Goal: Task Accomplishment & Management: Complete application form

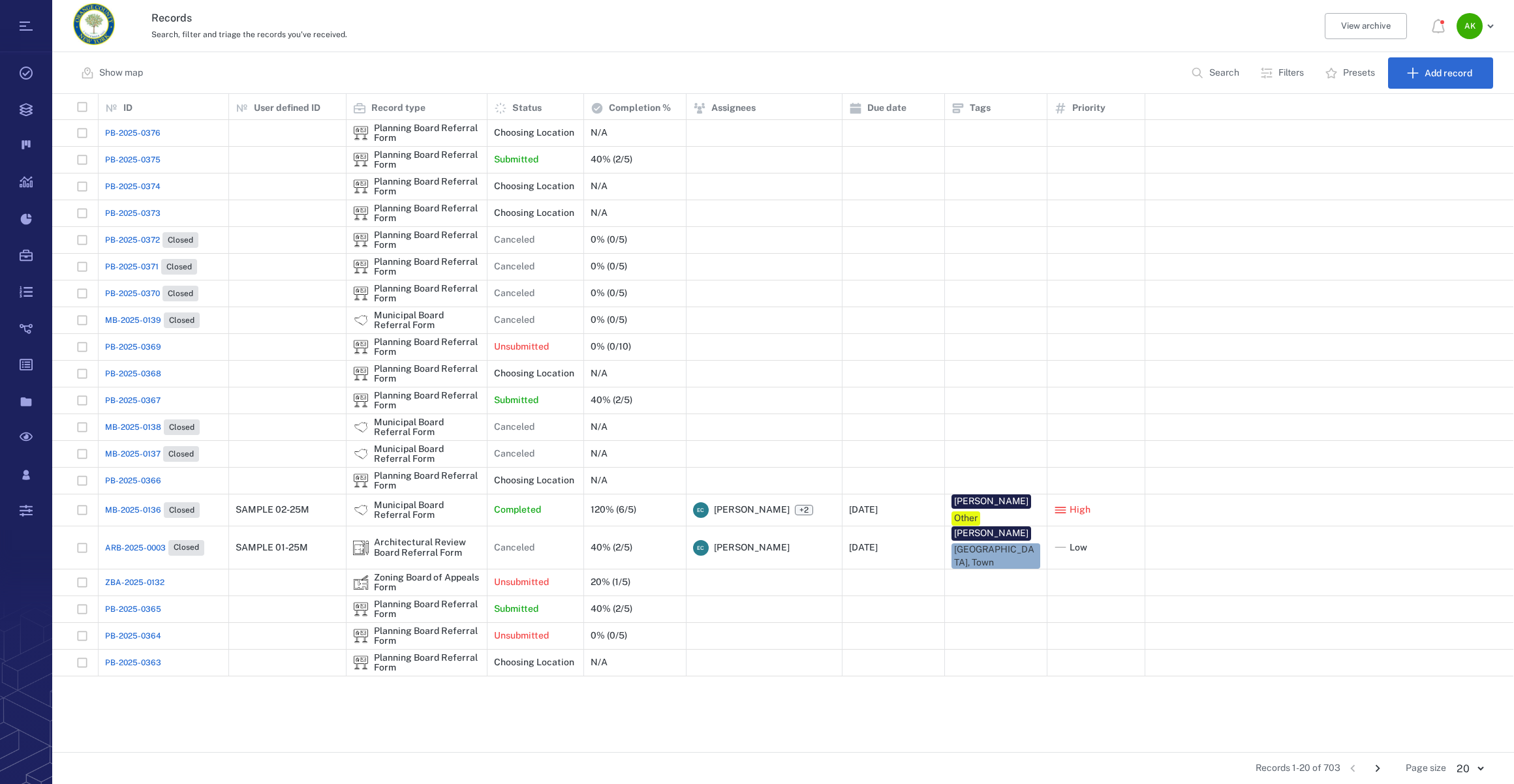
click at [1380, 767] on icon "Go to next page" at bounding box center [1378, 769] width 15 height 15
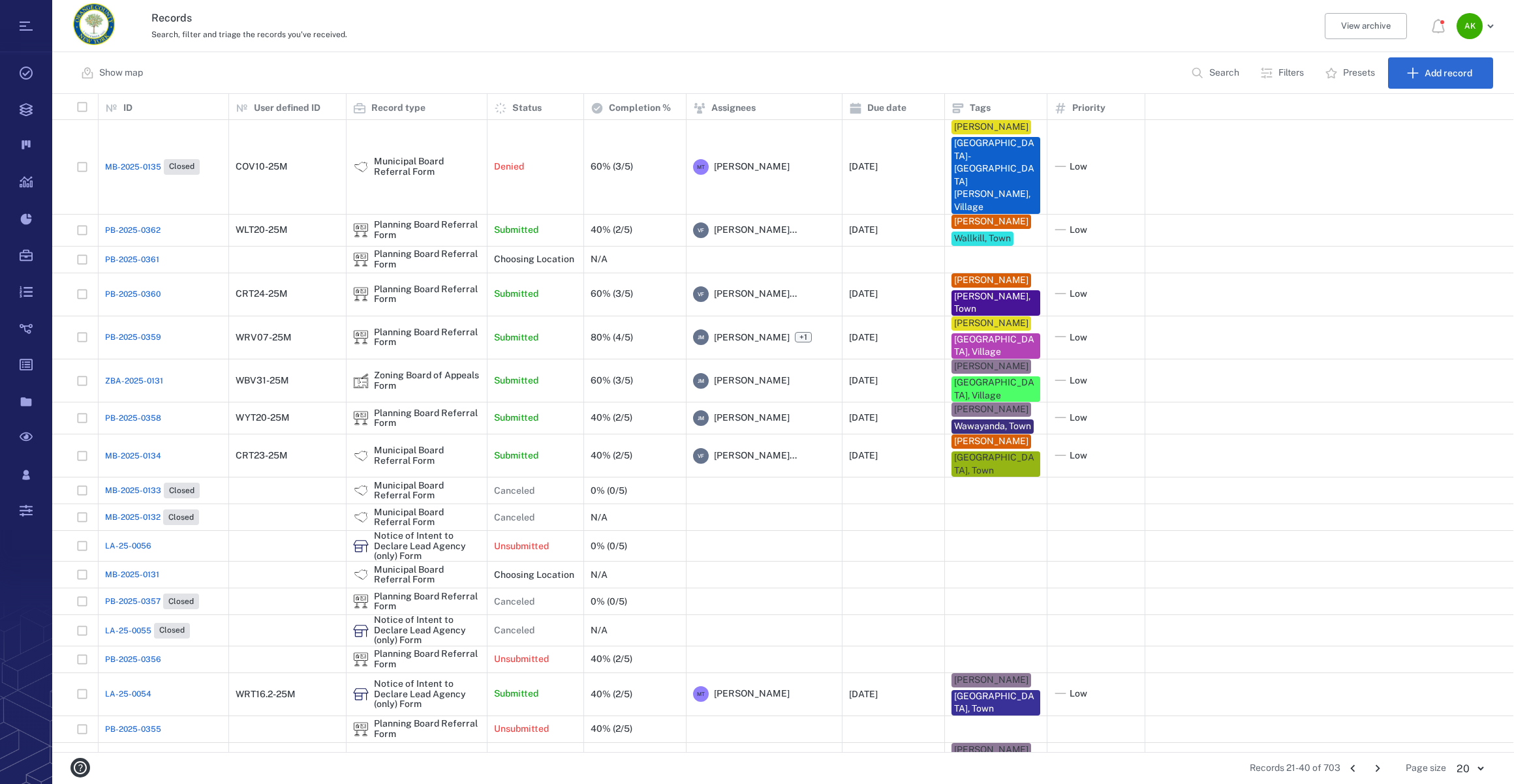
click at [1218, 75] on p "Search" at bounding box center [1224, 73] width 30 height 13
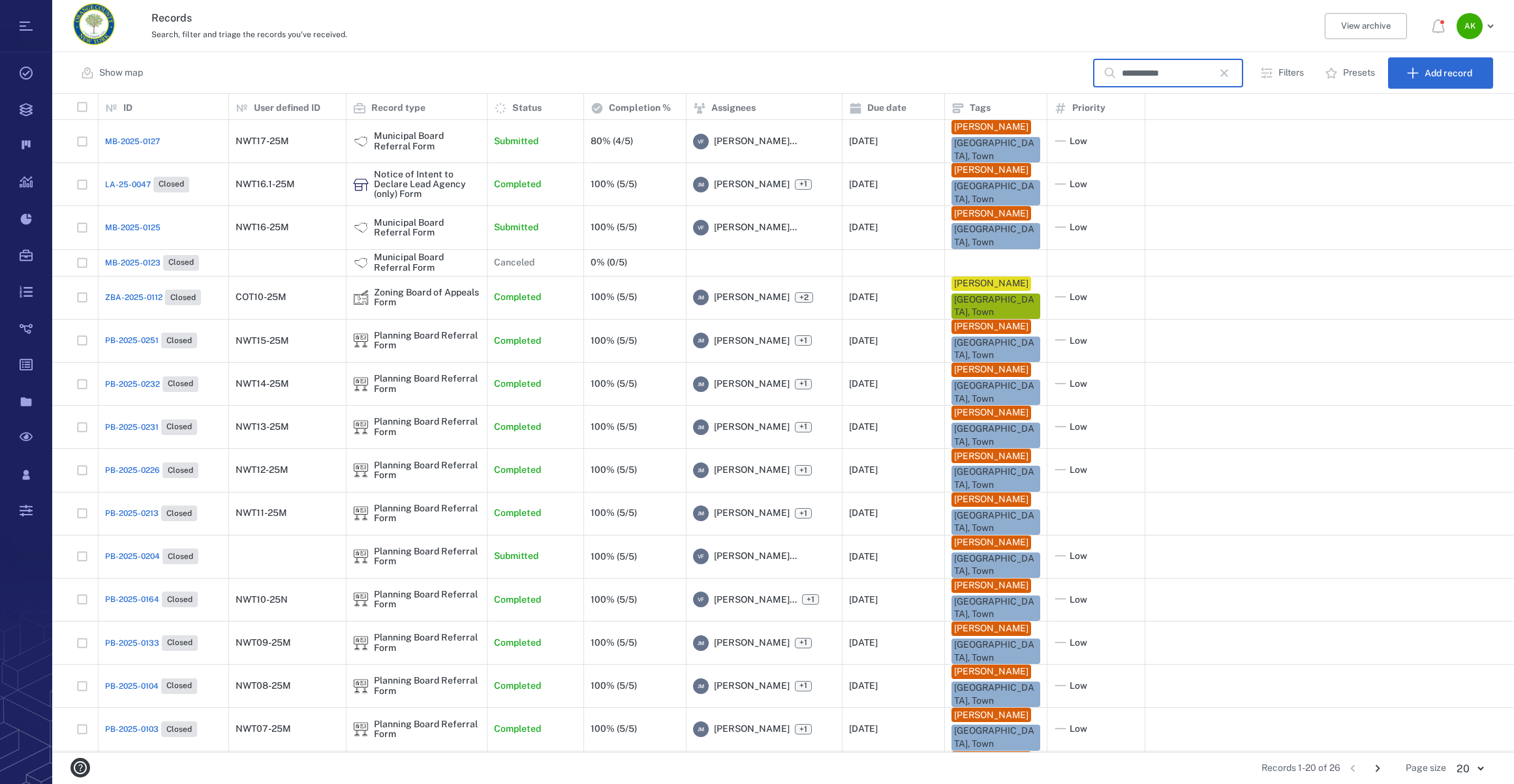
drag, startPoint x: 1175, startPoint y: 75, endPoint x: 913, endPoint y: 78, distance: 262.0
click at [913, 78] on div "**********" at bounding box center [782, 73] width 1461 height 42
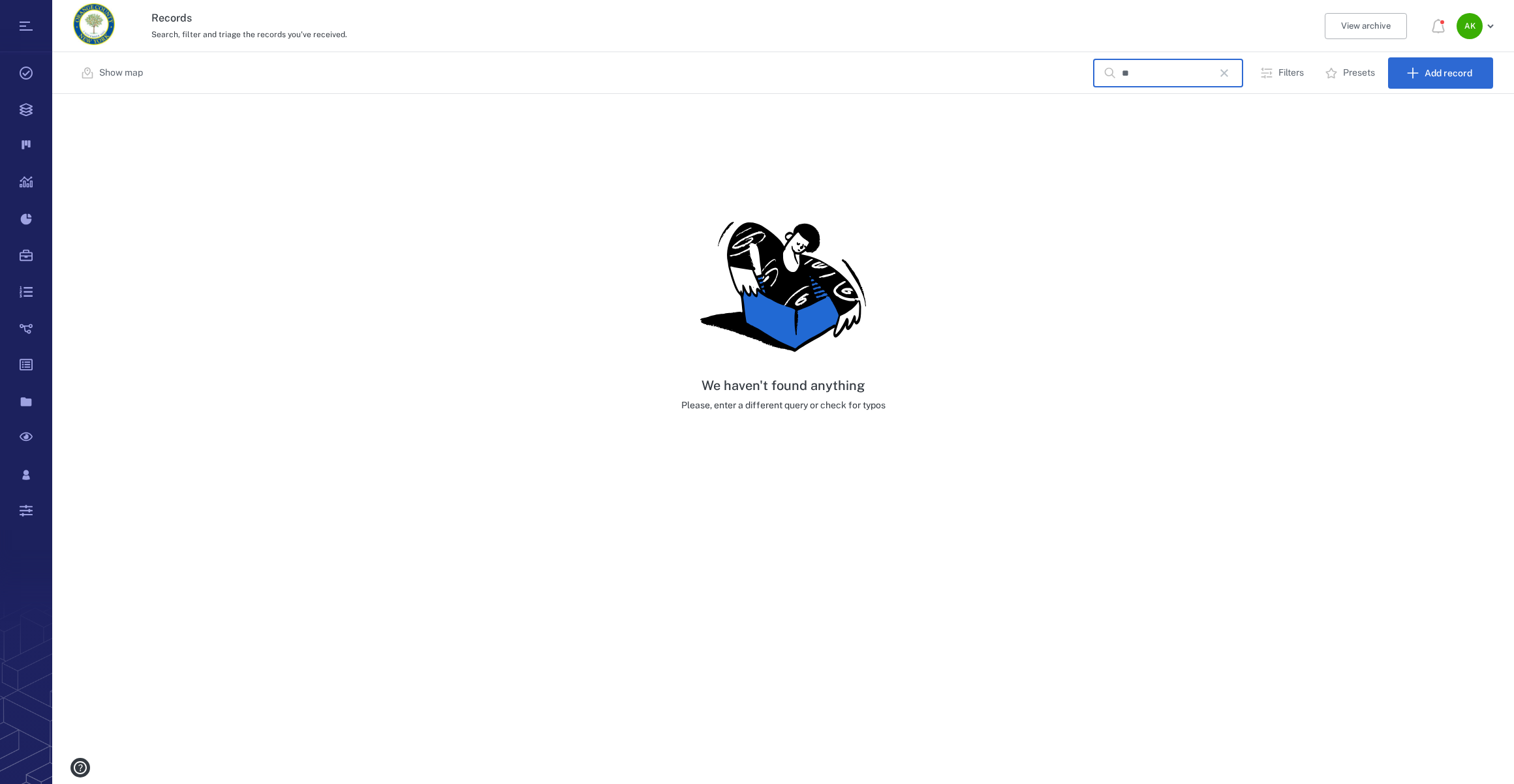
type input "*"
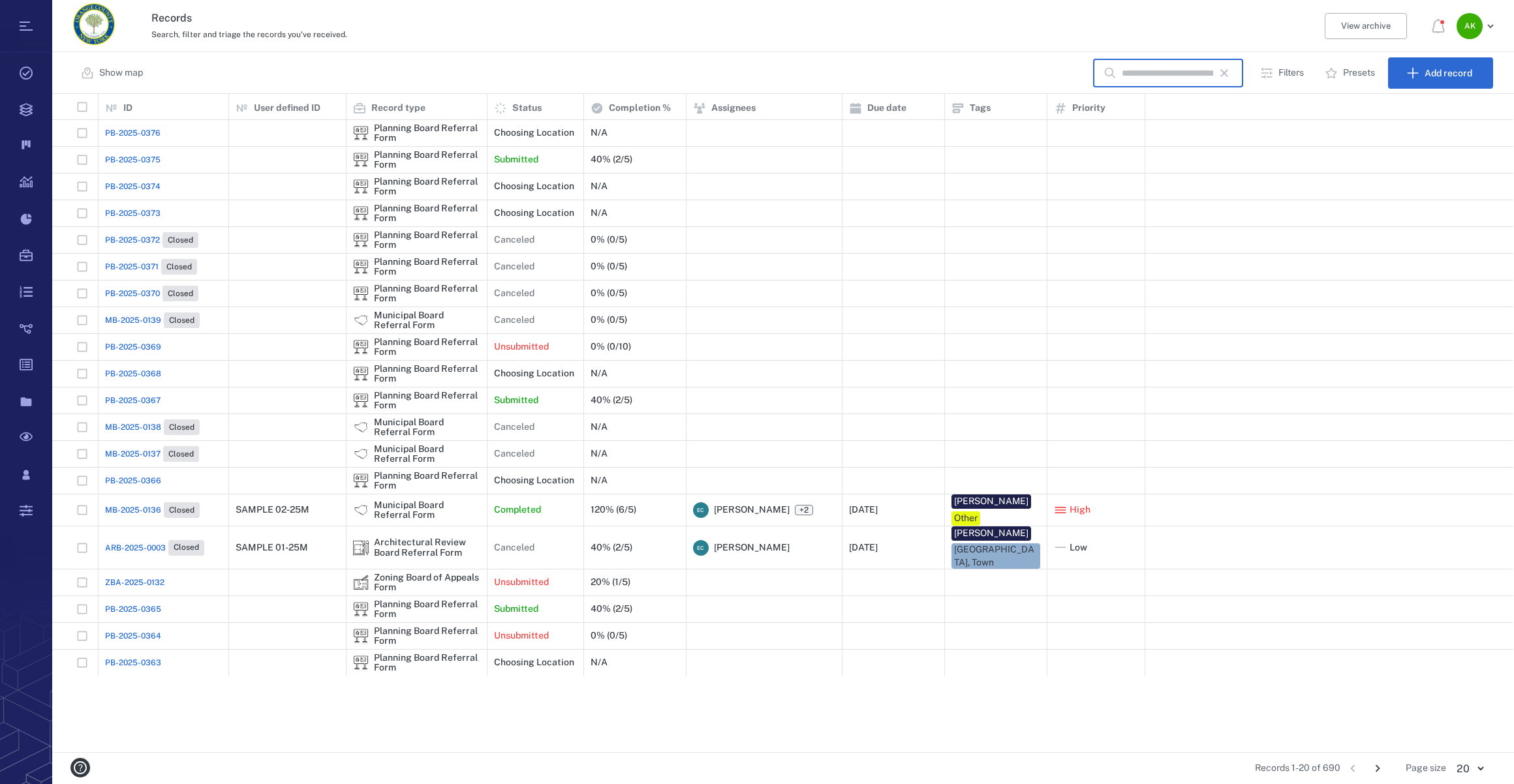
scroll to position [649, 1452]
click at [1374, 767] on icon "Go to next page" at bounding box center [1378, 769] width 15 height 15
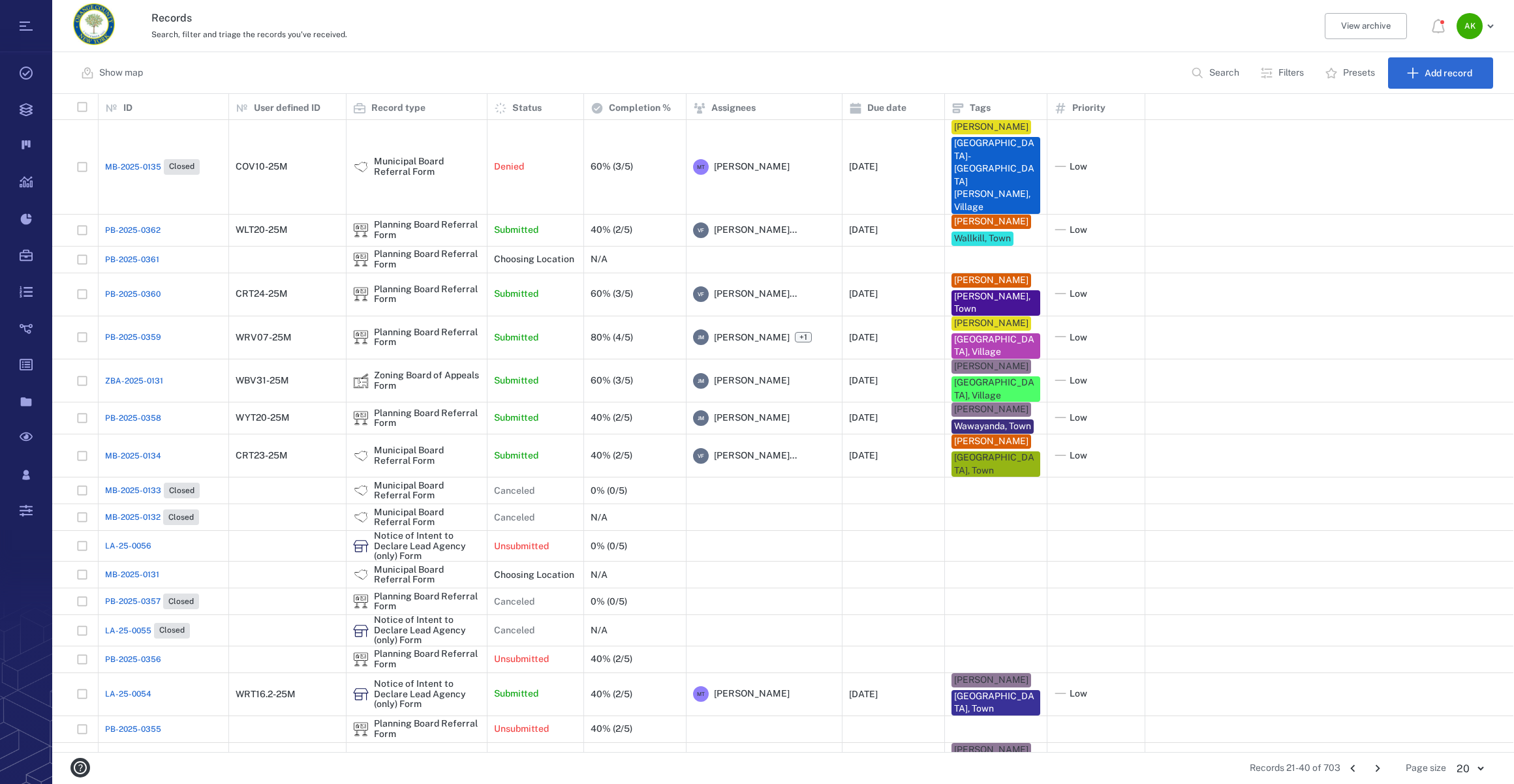
click at [1374, 767] on icon "Go to next page" at bounding box center [1378, 769] width 15 height 15
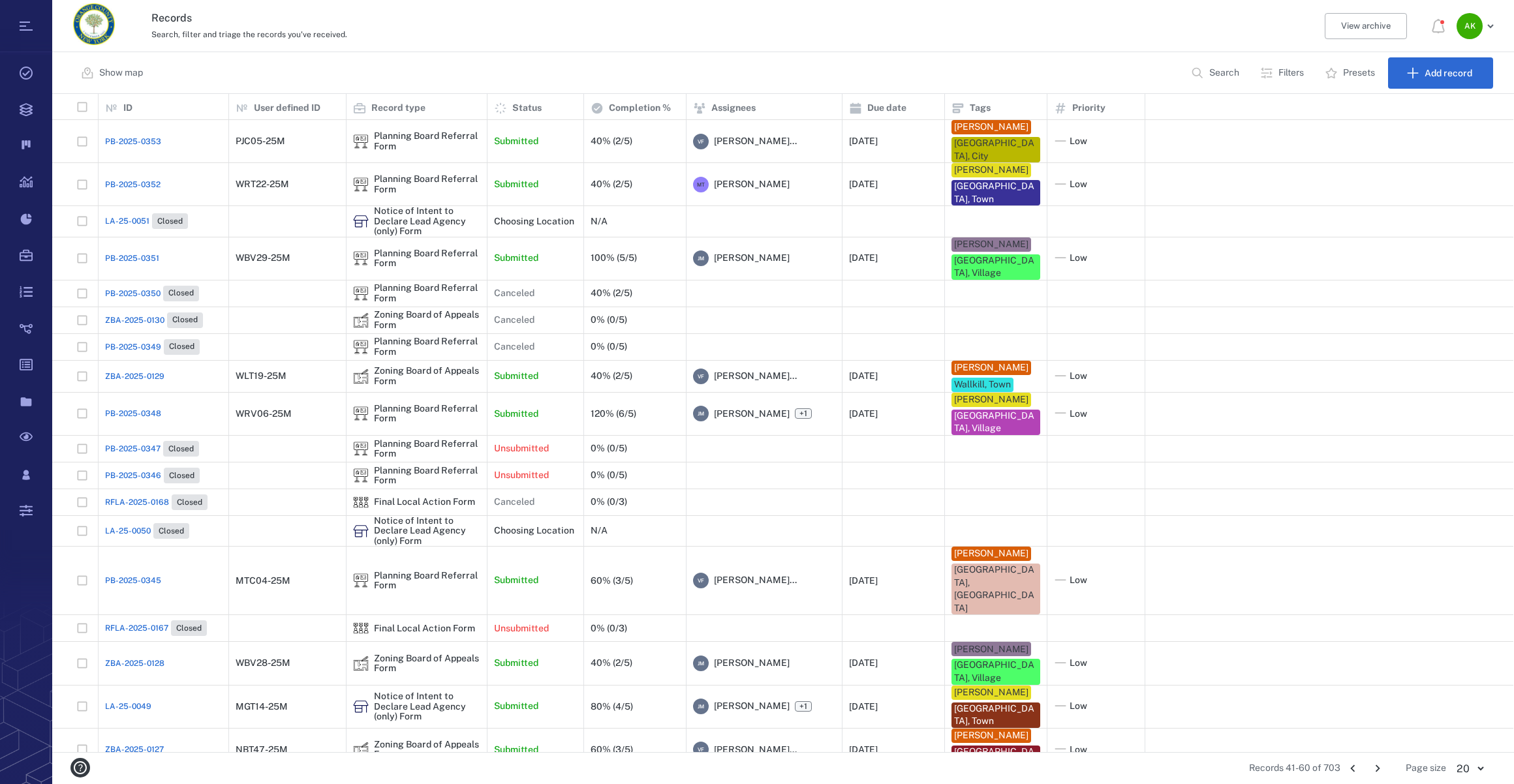
click at [1374, 767] on icon "Go to next page" at bounding box center [1378, 769] width 15 height 15
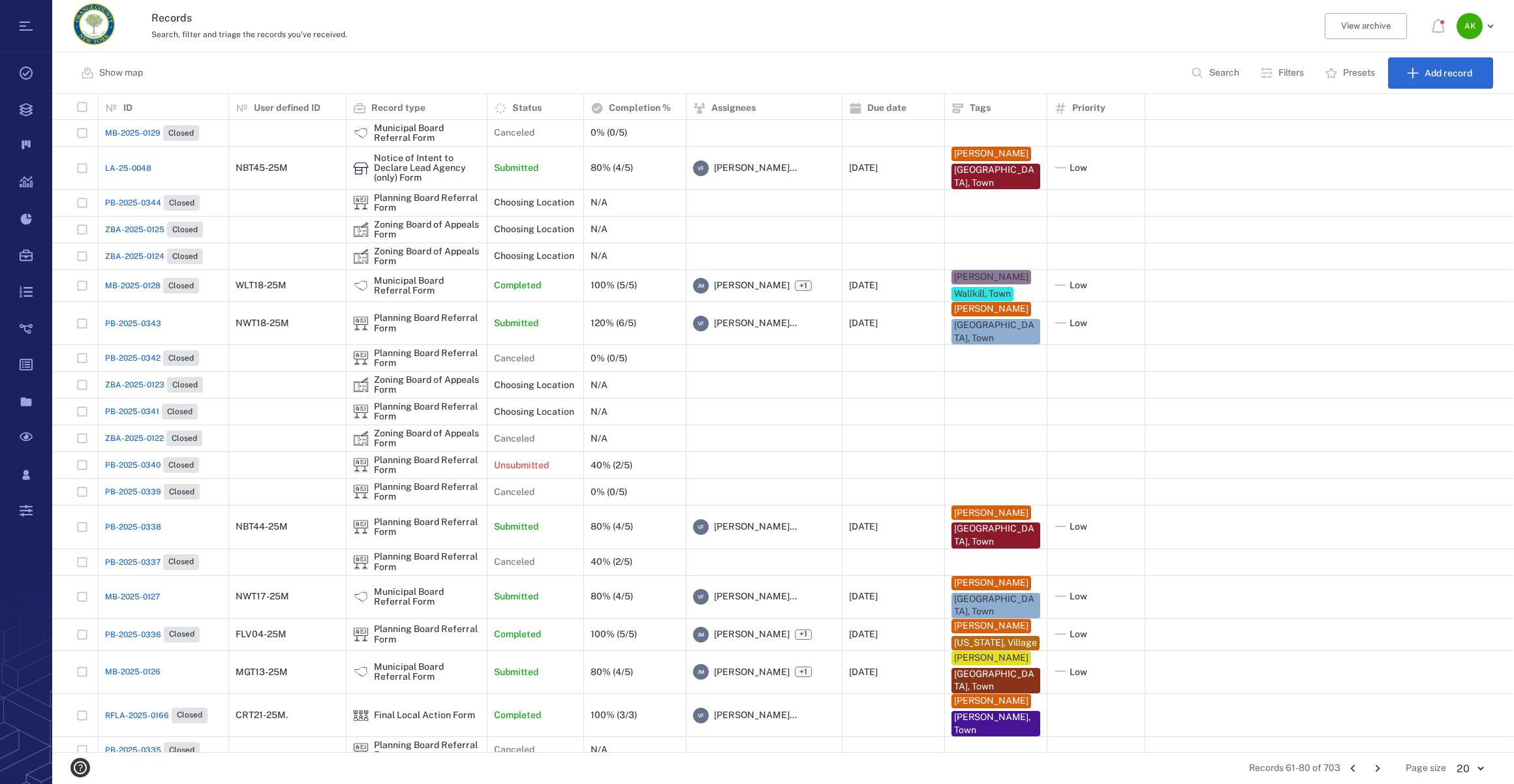
click at [123, 319] on span "PB-2025-0343" at bounding box center [133, 323] width 56 height 12
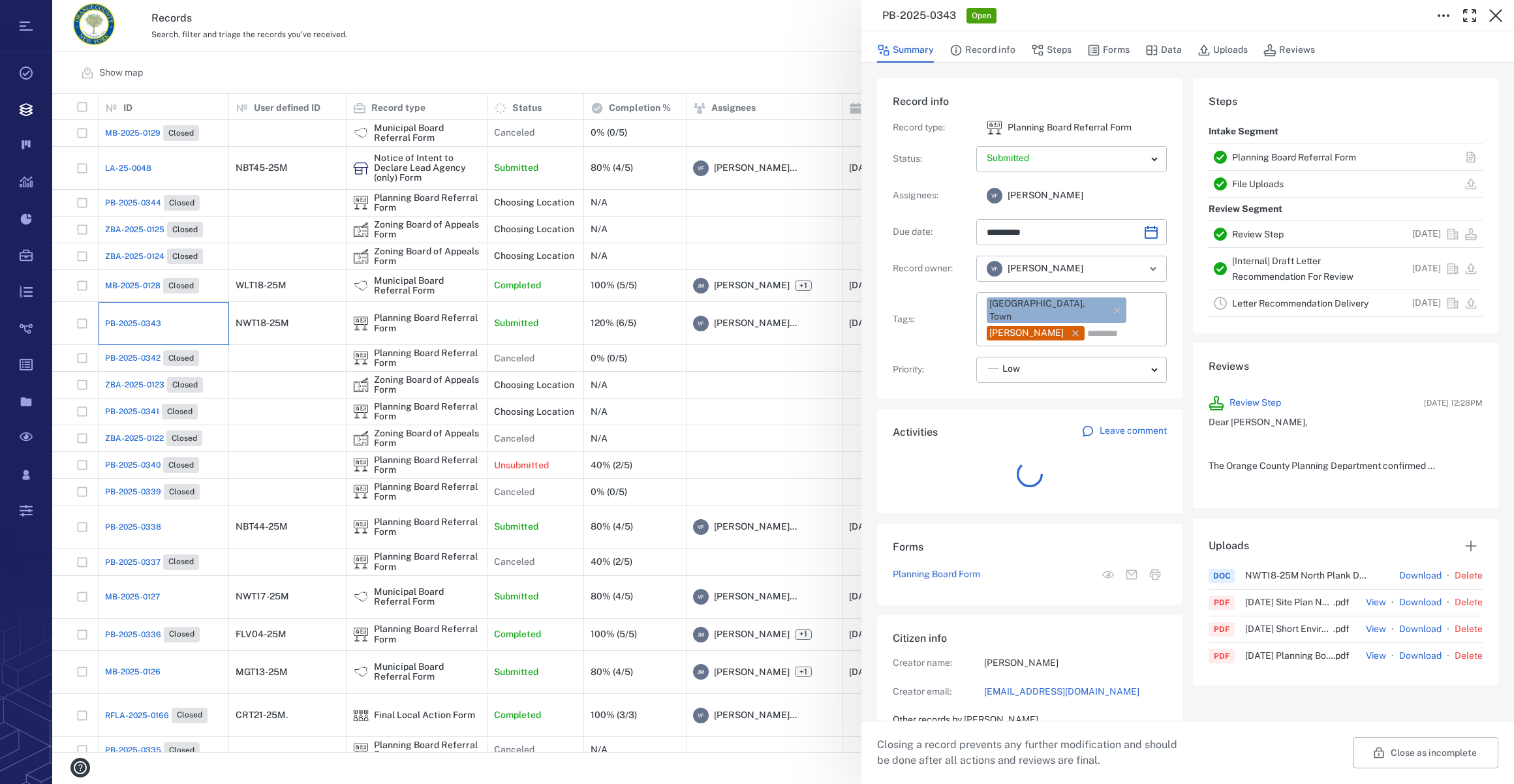
scroll to position [209, 251]
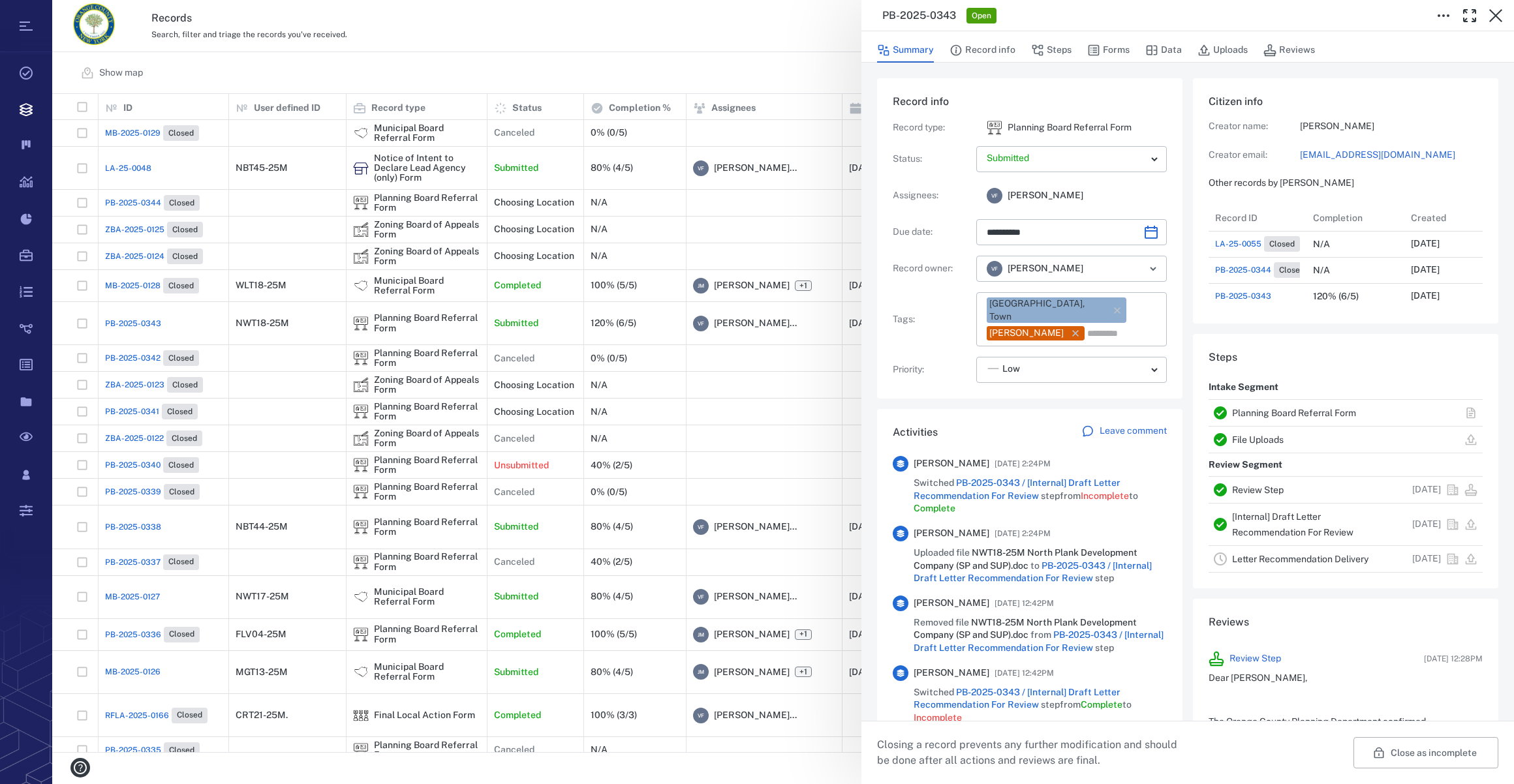
drag, startPoint x: 1053, startPoint y: 53, endPoint x: 985, endPoint y: 326, distance: 281.3
click at [1053, 54] on button "Steps" at bounding box center [1051, 50] width 41 height 25
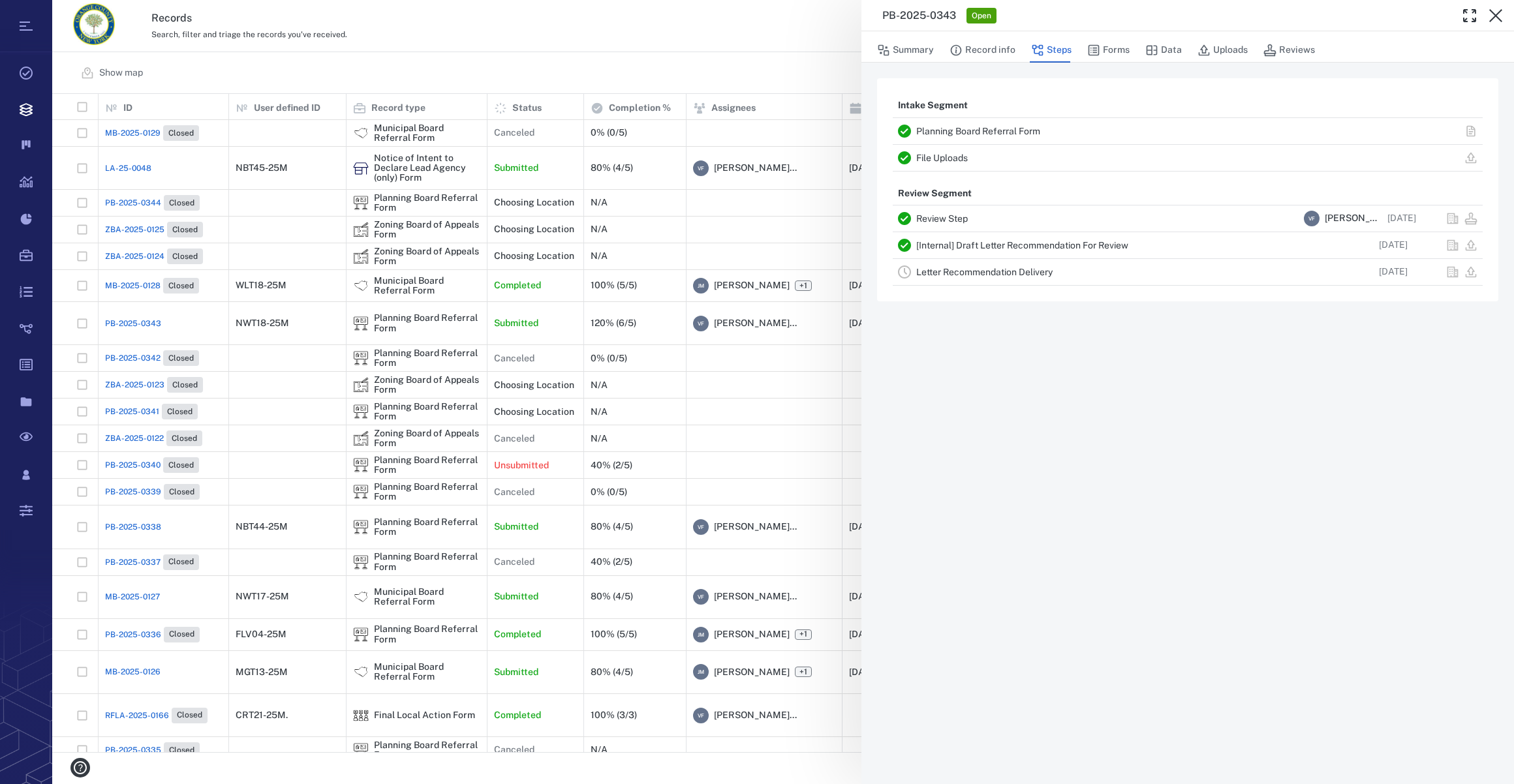
click at [962, 274] on link "Letter Recommendation Delivery" at bounding box center [984, 272] width 136 height 11
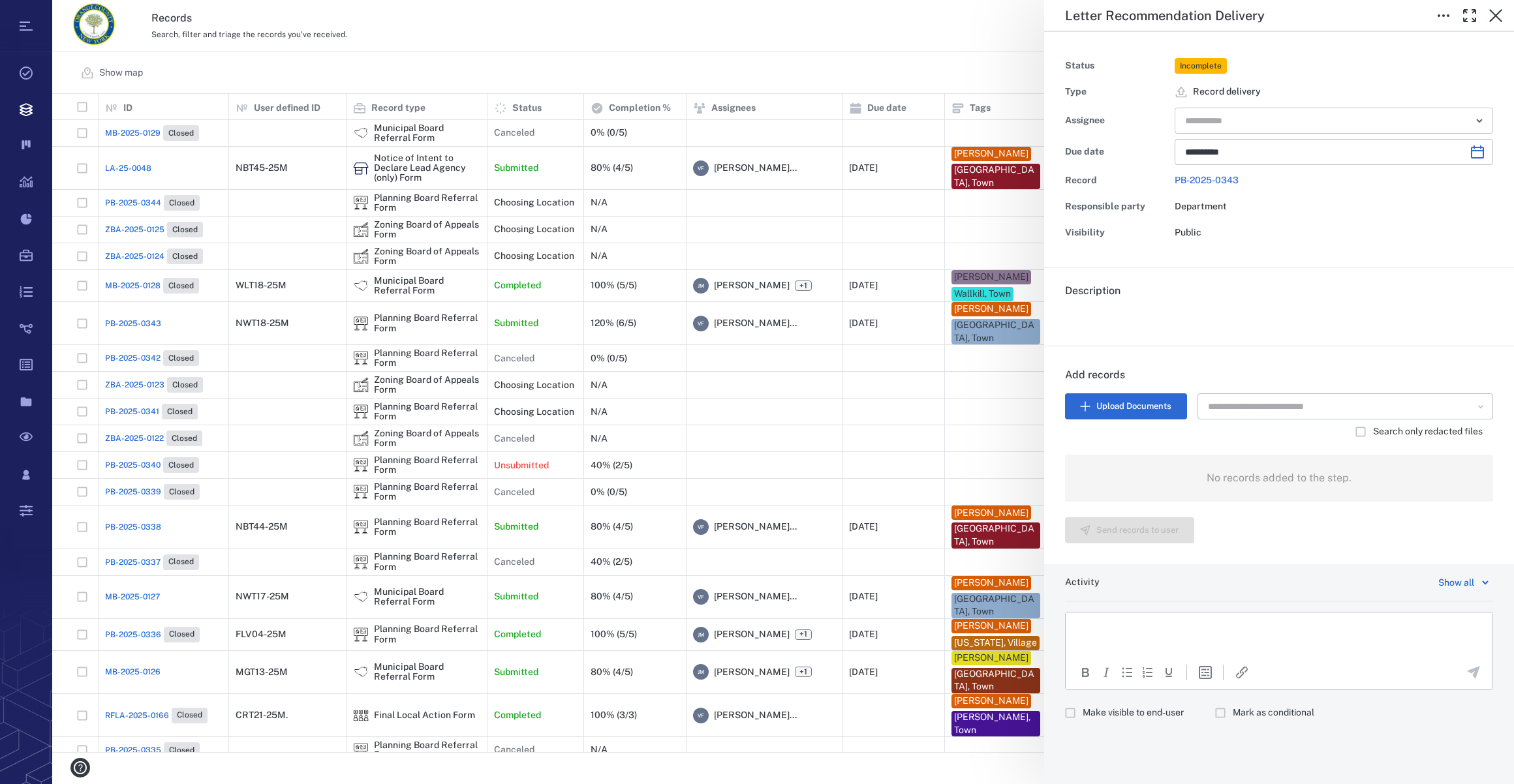
click at [1194, 119] on input "text" at bounding box center [1319, 120] width 270 height 18
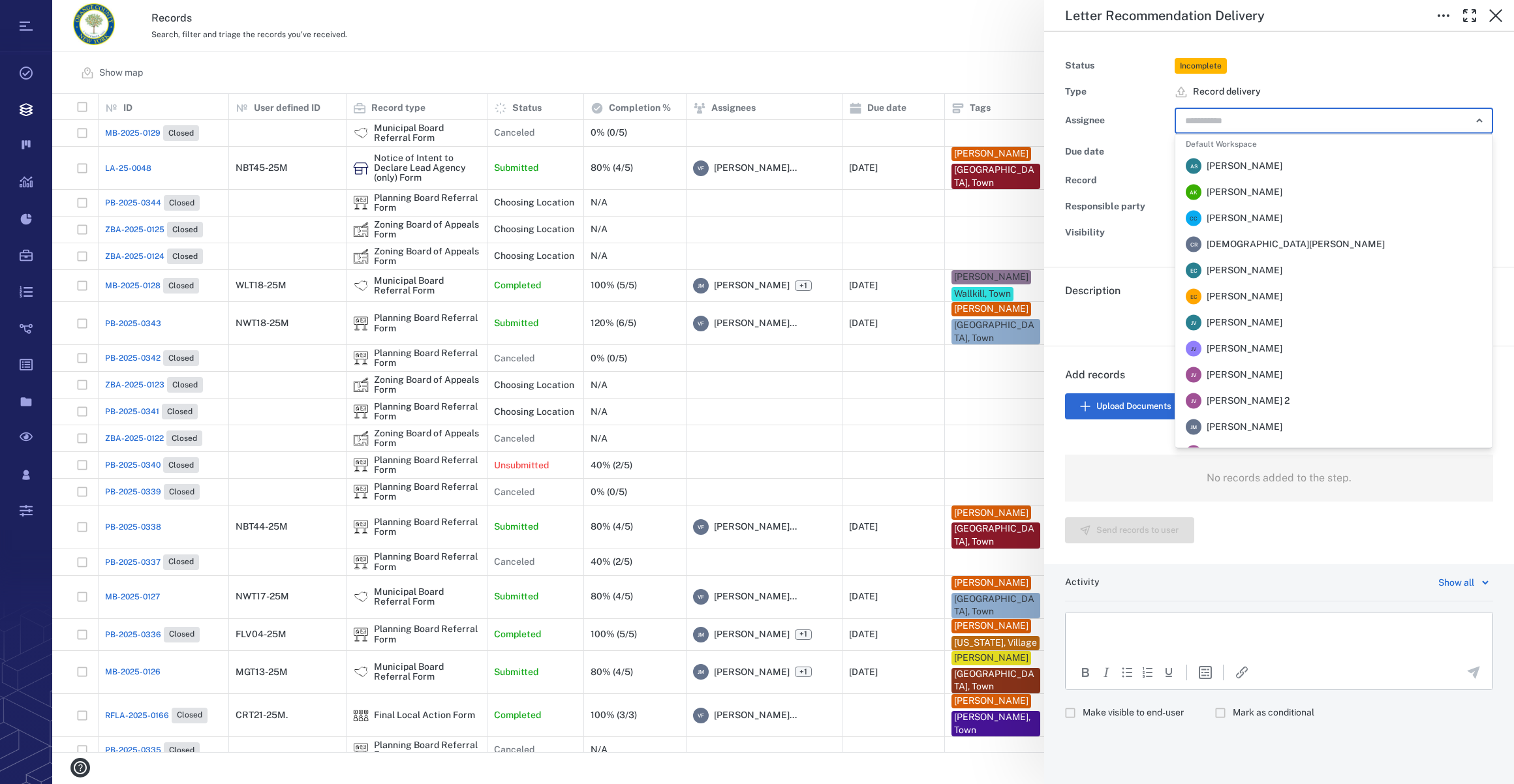
click at [1252, 421] on span "[PERSON_NAME]" at bounding box center [1244, 427] width 76 height 13
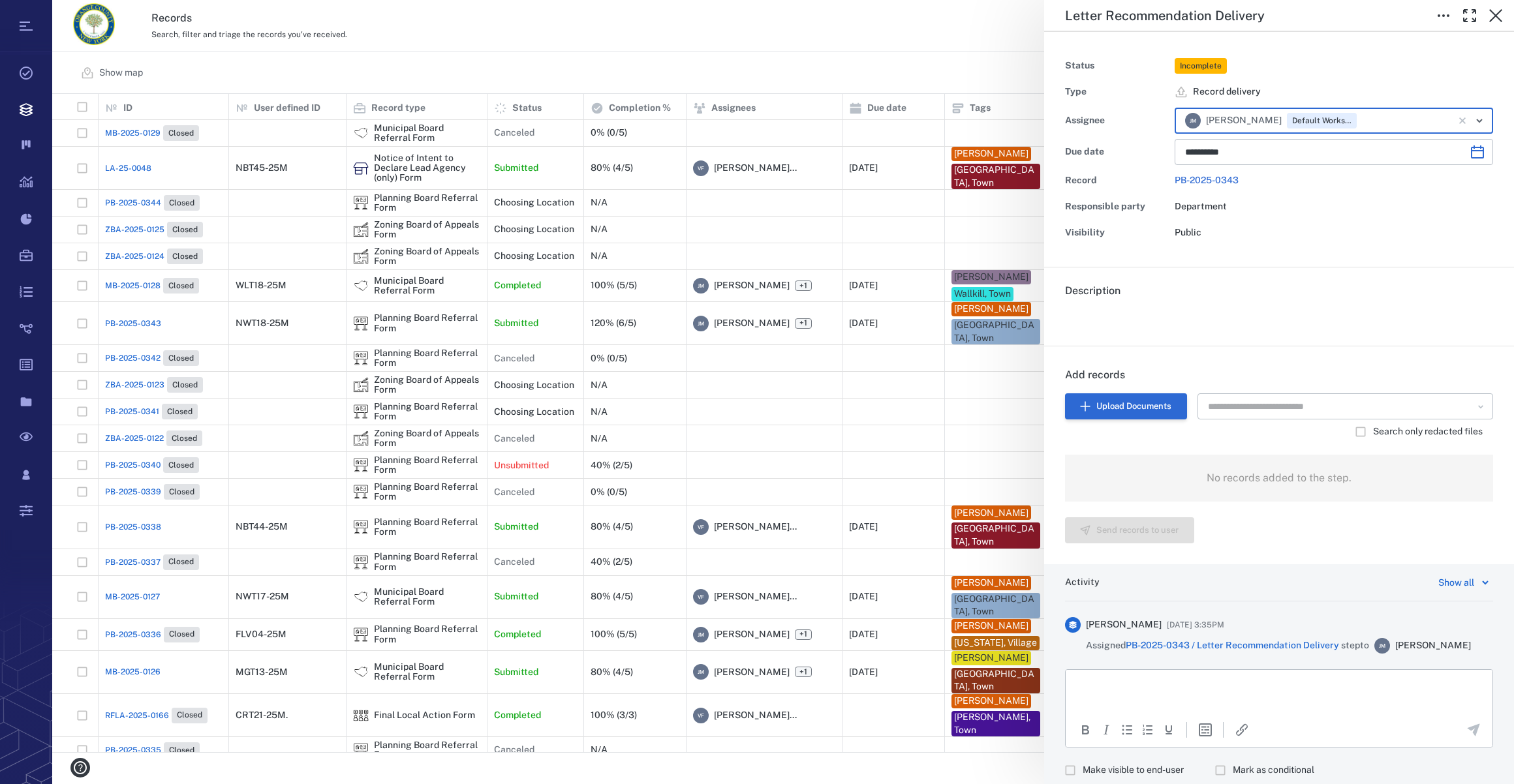
click at [1160, 397] on button "Upload Documents" at bounding box center [1126, 406] width 122 height 26
click at [1093, 410] on button "Upload Documents" at bounding box center [1126, 406] width 122 height 26
click at [1497, 4] on button "button" at bounding box center [1495, 15] width 26 height 26
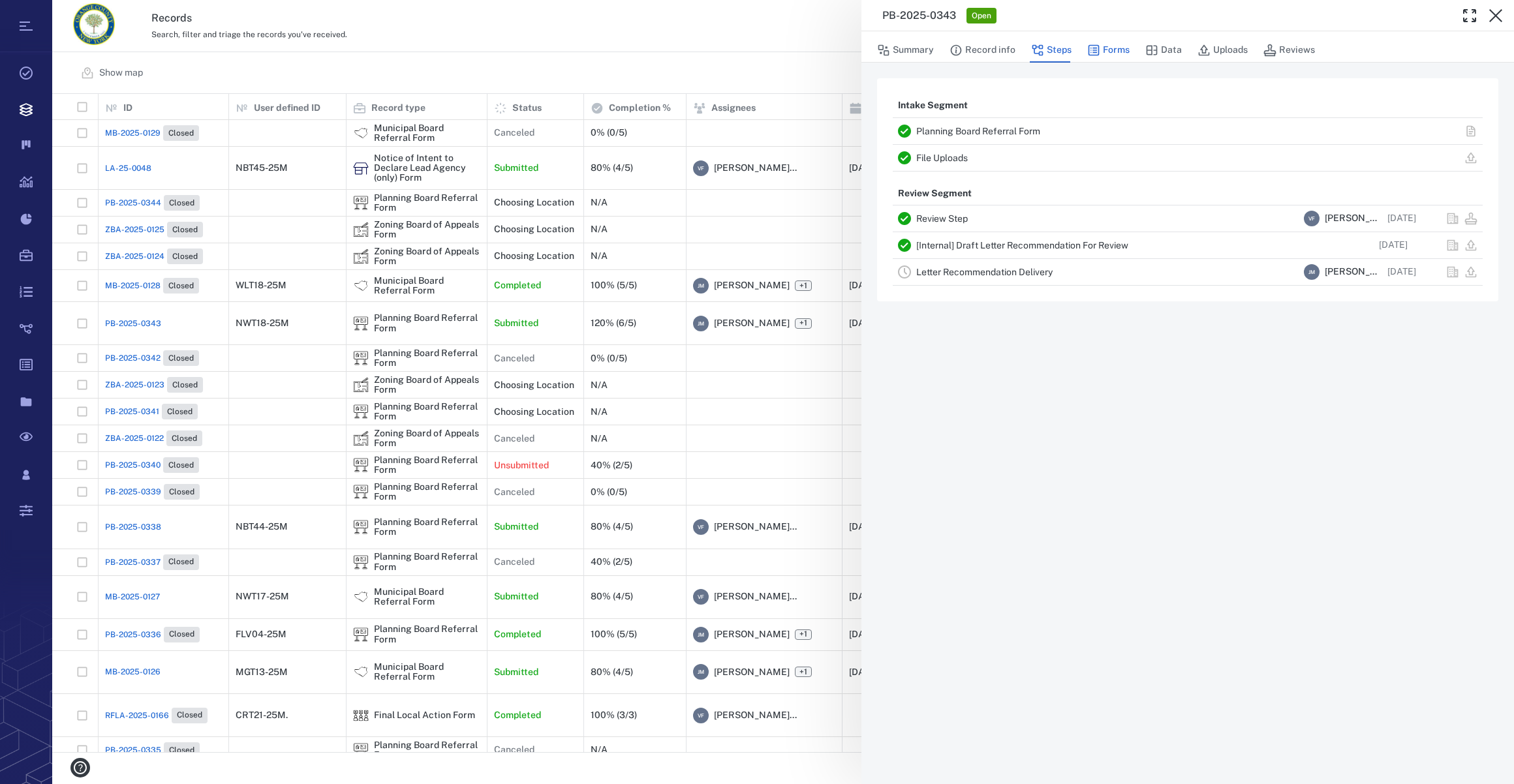
click at [1113, 53] on button "Forms" at bounding box center [1109, 50] width 43 height 25
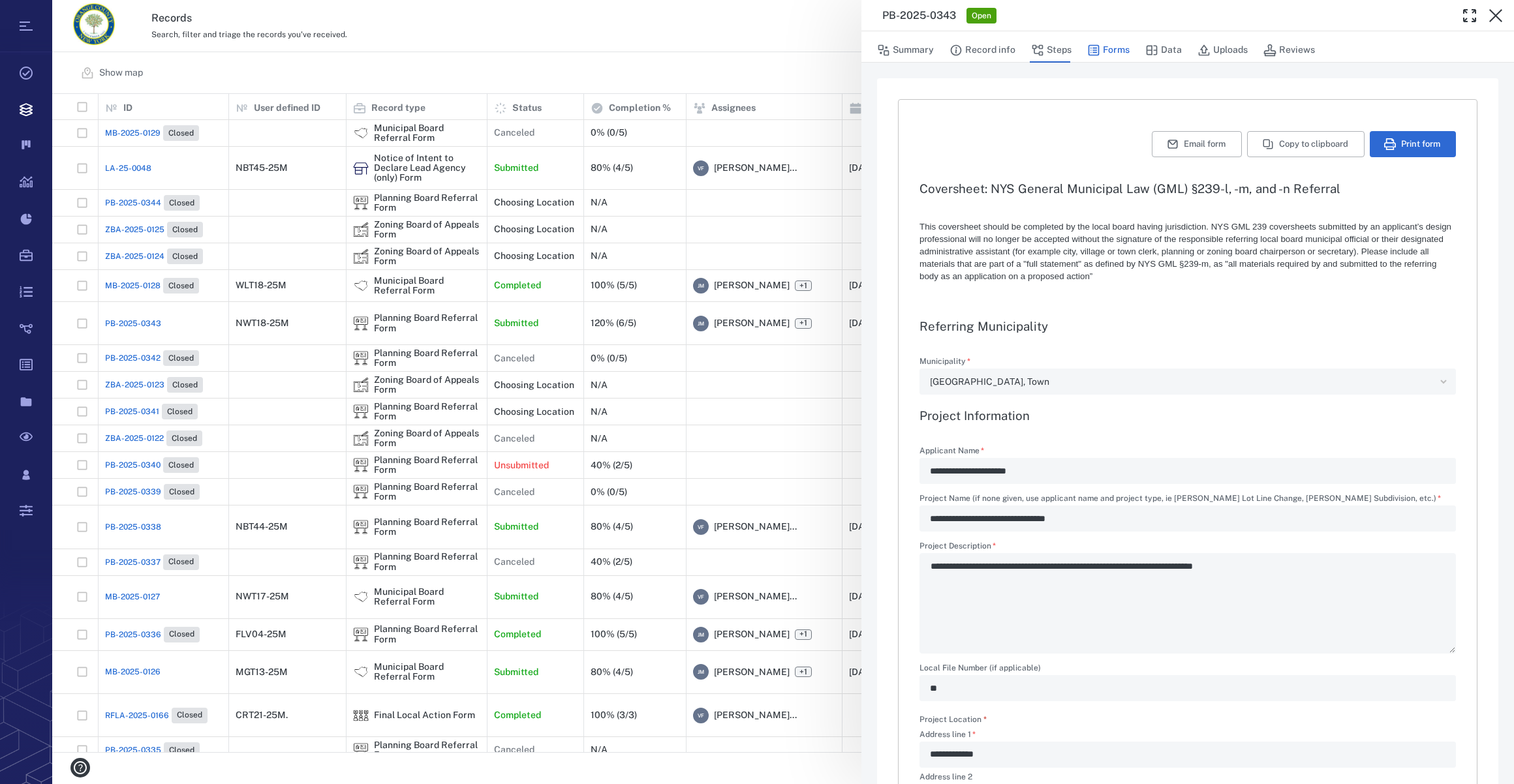
type textarea "*"
click at [1050, 49] on button "Steps" at bounding box center [1051, 50] width 41 height 25
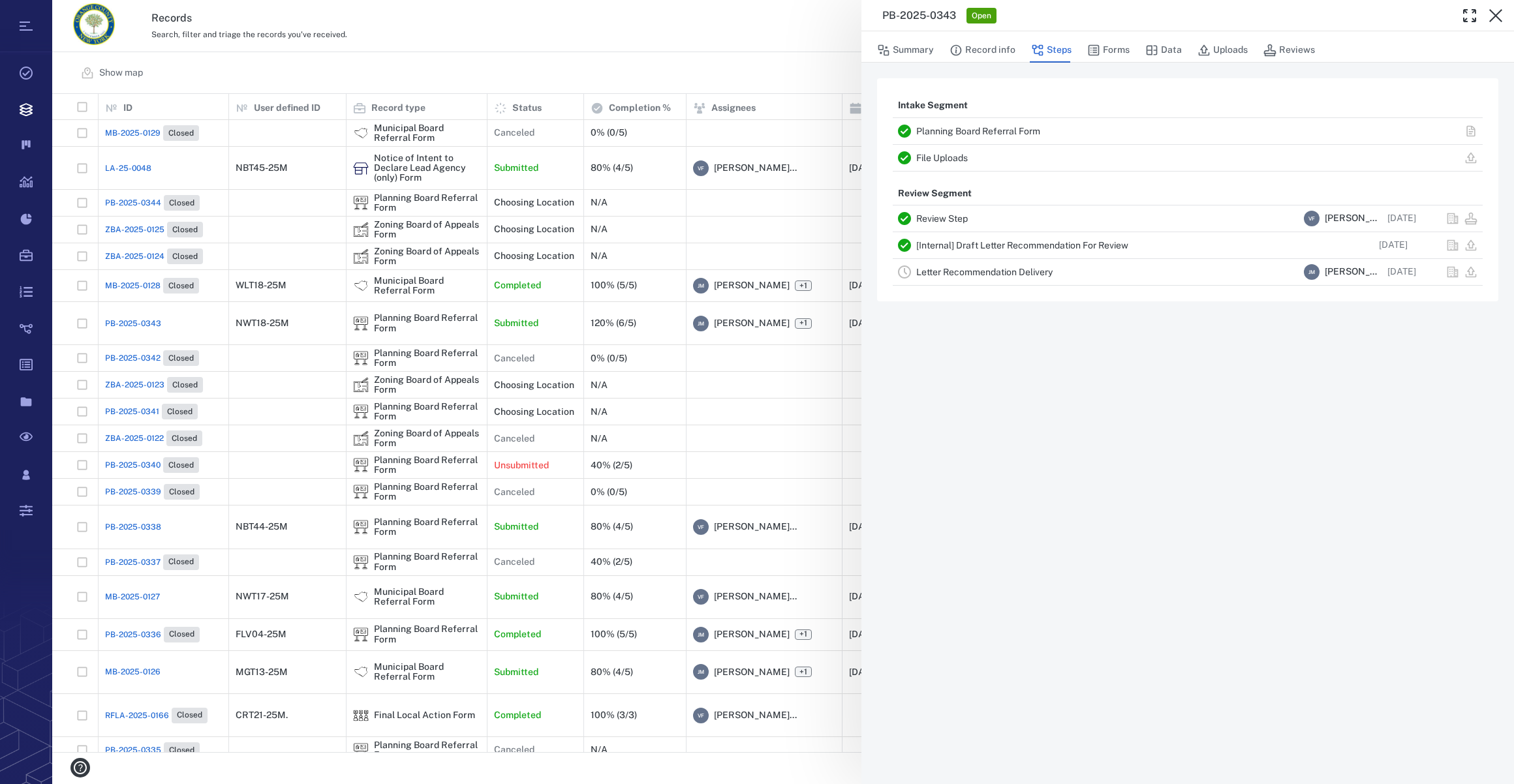
click at [963, 270] on link "Letter Recommendation Delivery" at bounding box center [984, 272] width 136 height 11
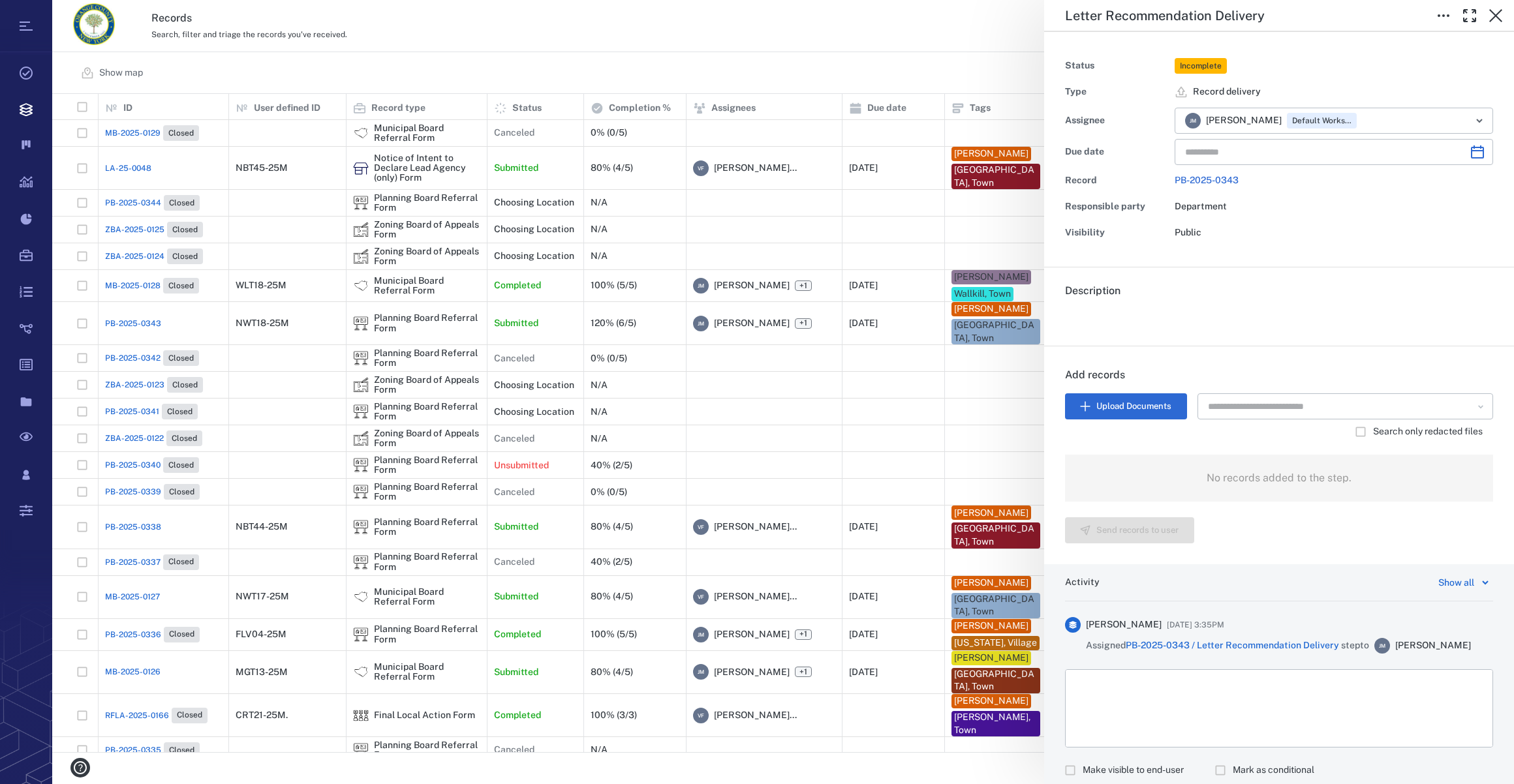
type input "**********"
click at [1117, 405] on button "Upload Documents" at bounding box center [1126, 406] width 122 height 26
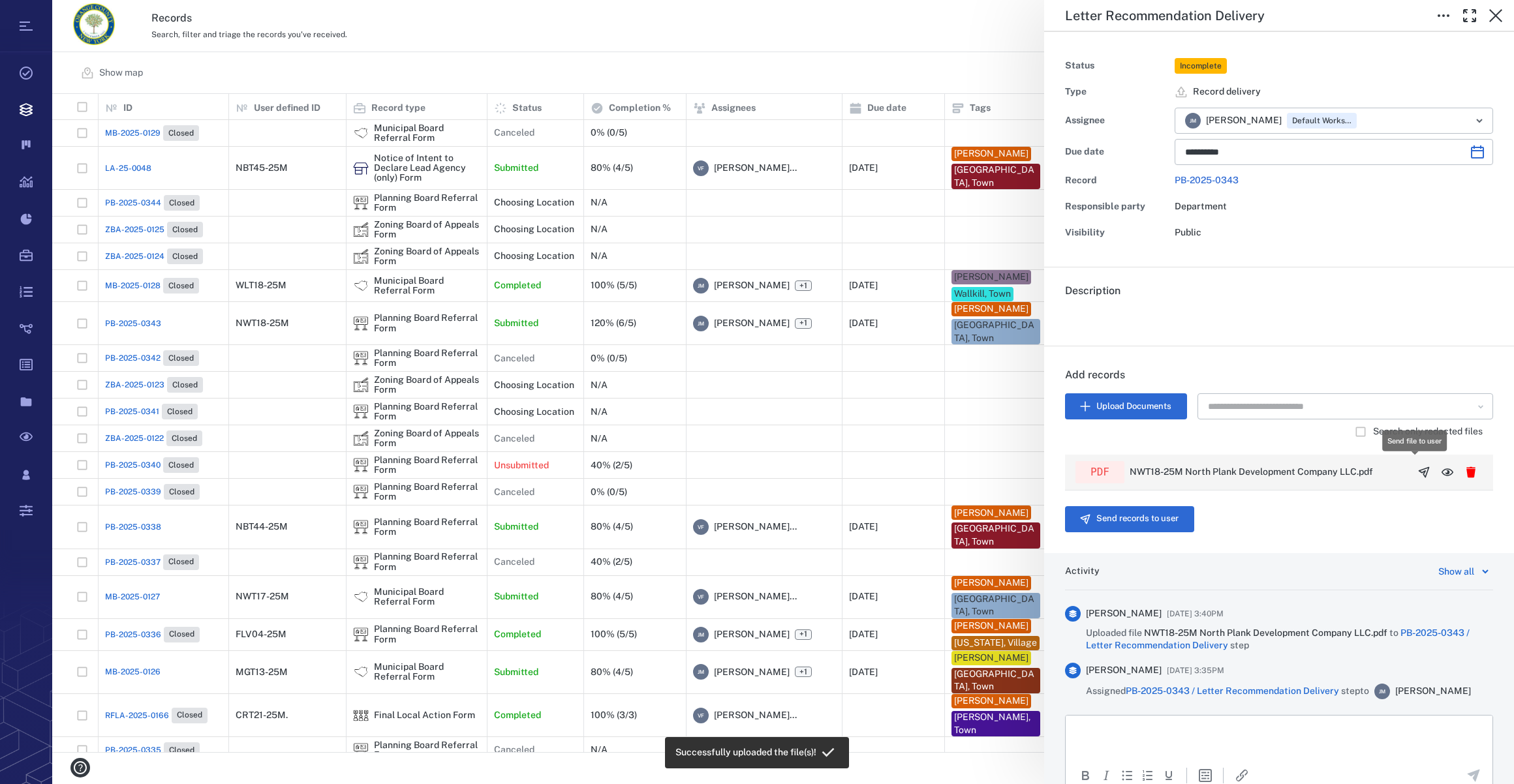
click at [1417, 471] on icon "button" at bounding box center [1424, 473] width 13 height 13
click at [1137, 522] on button "Send records to user" at bounding box center [1130, 519] width 129 height 26
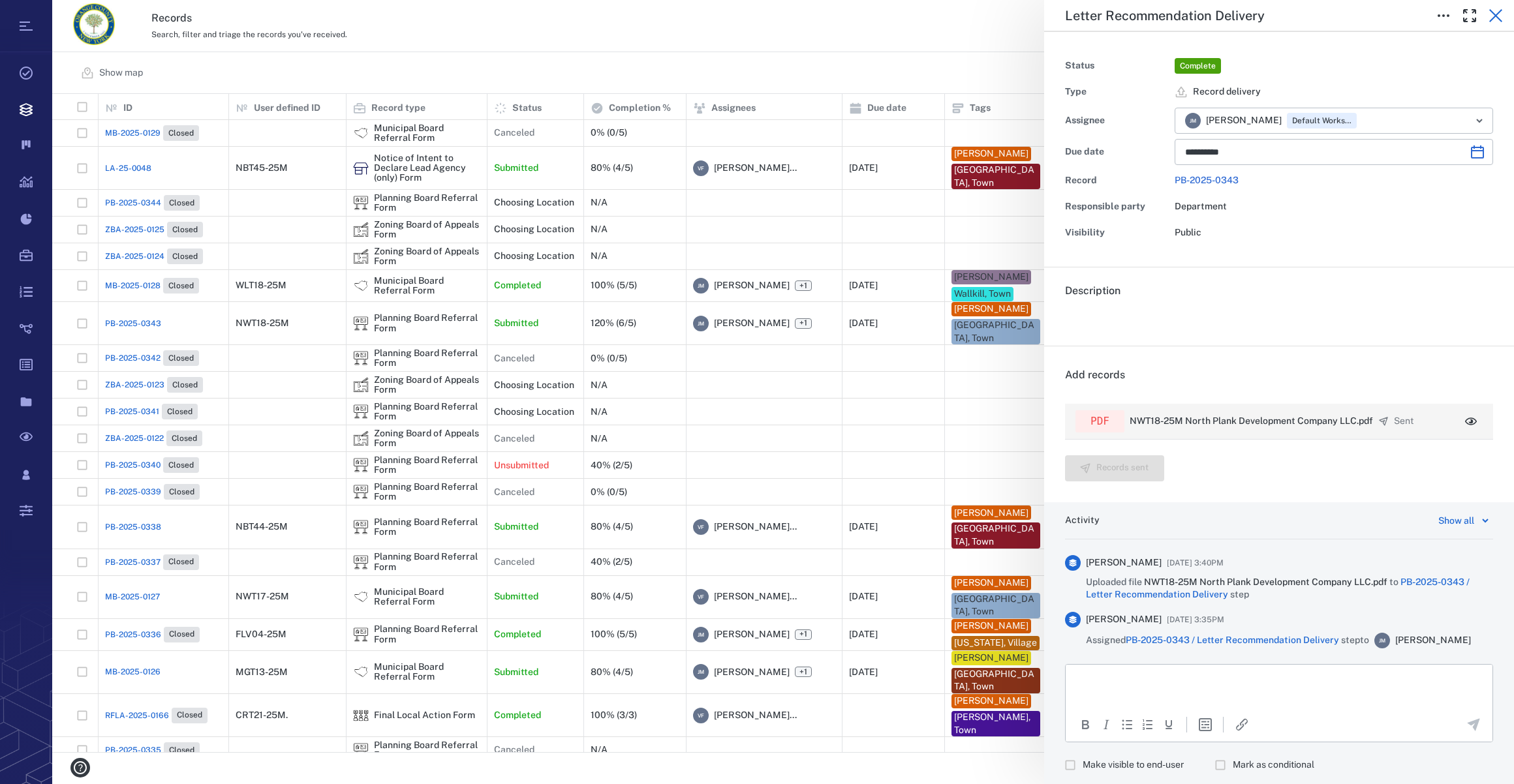
click at [1500, 12] on icon "button" at bounding box center [1496, 16] width 13 height 13
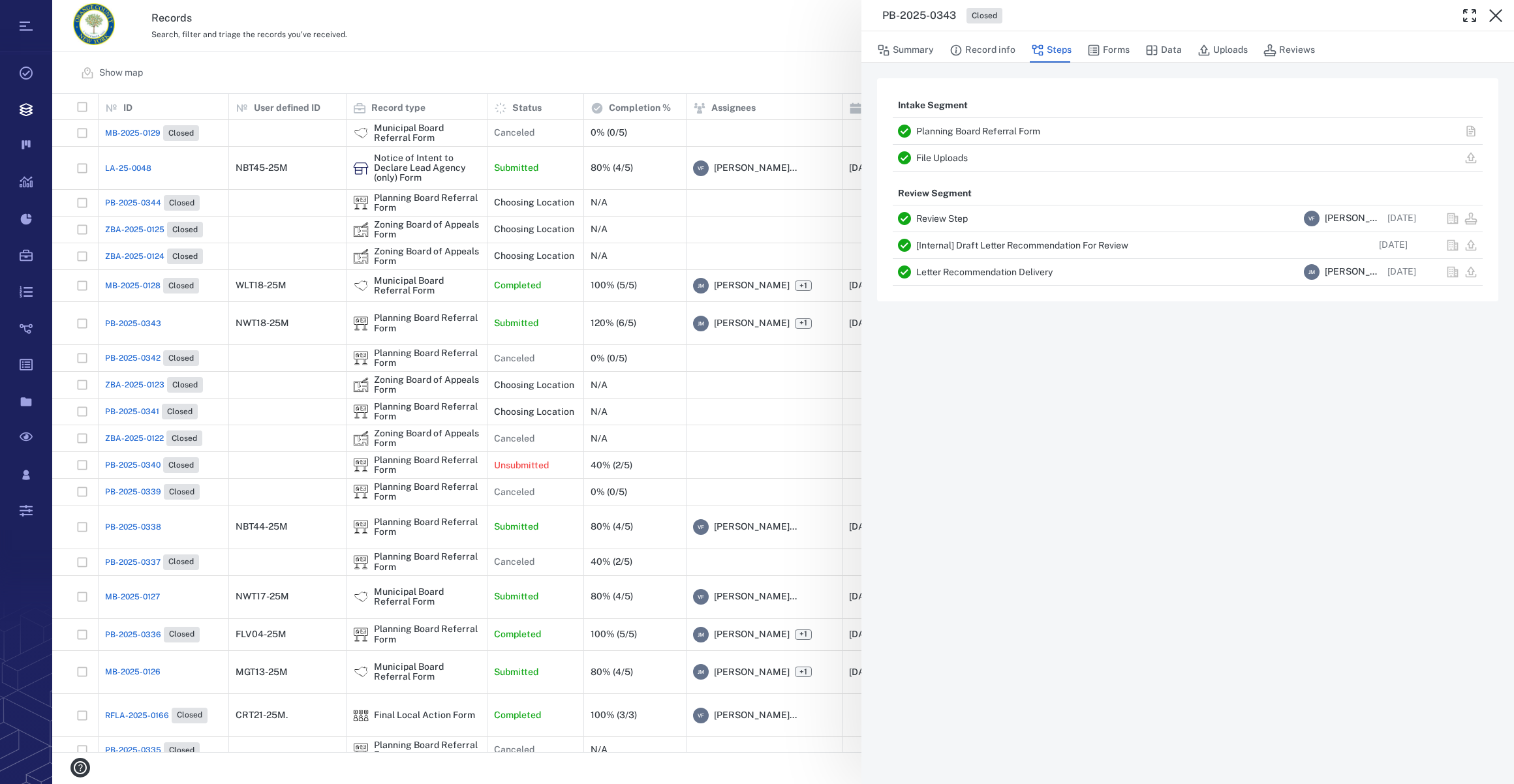
drag, startPoint x: 927, startPoint y: 49, endPoint x: 1513, endPoint y: 85, distance: 587.1
click at [927, 49] on button "Summary" at bounding box center [905, 50] width 57 height 25
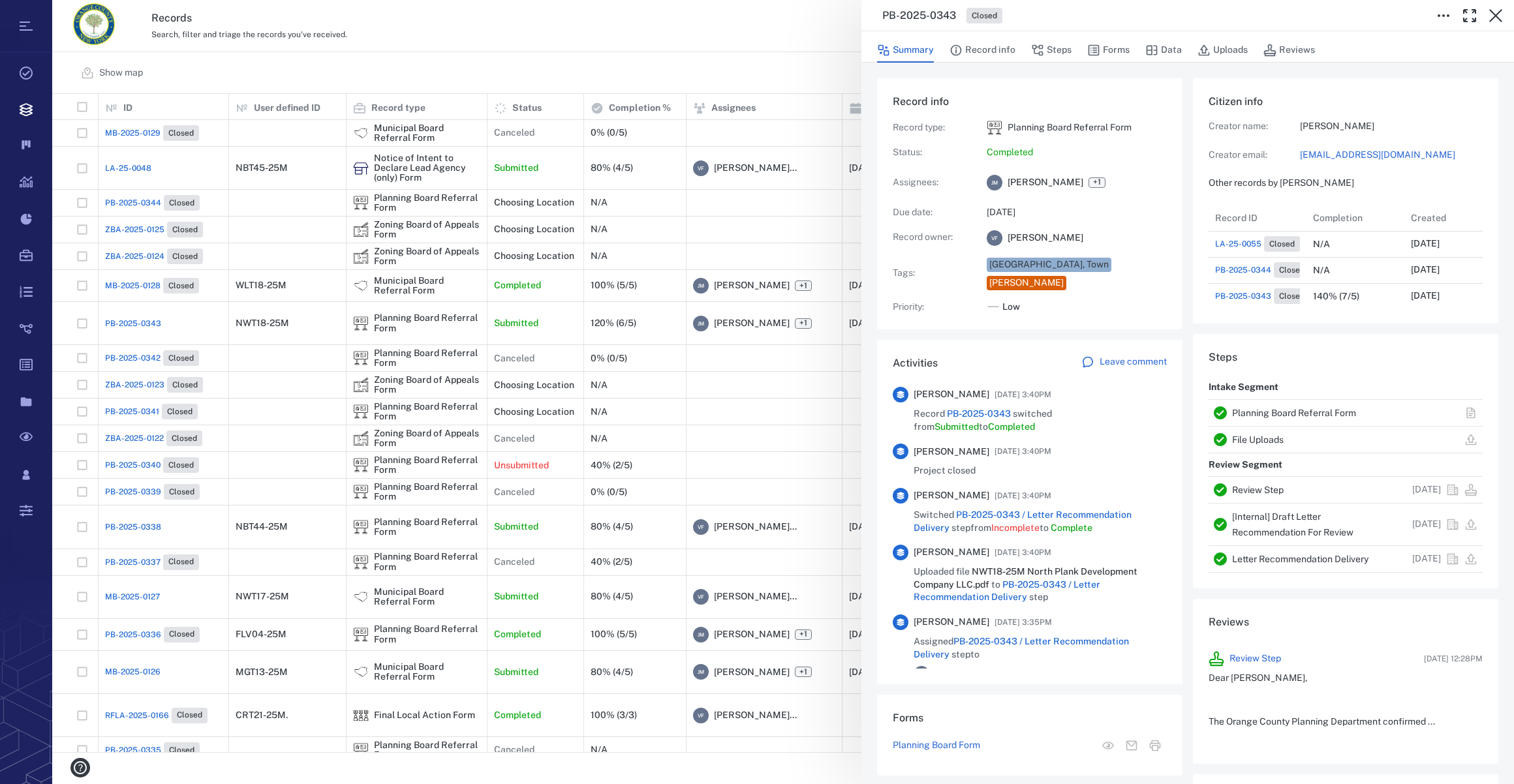
click at [1341, 150] on link "[EMAIL_ADDRESS][DOMAIN_NAME]" at bounding box center [1391, 155] width 182 height 13
click at [1499, 11] on icon "button" at bounding box center [1496, 16] width 16 height 16
